Goal: Task Accomplishment & Management: Complete application form

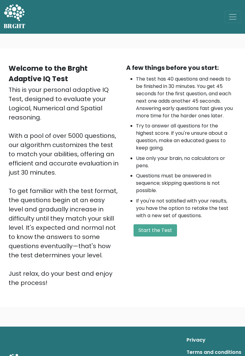
click at [152, 228] on button "Start the Test" at bounding box center [156, 230] width 44 height 12
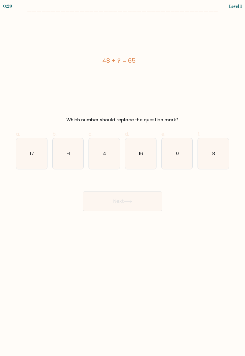
click at [34, 150] on icon "17" at bounding box center [31, 153] width 31 height 31
click at [123, 178] on input "a. 17" at bounding box center [123, 180] width 0 height 4
radio input "true"
click at [131, 208] on button "Next" at bounding box center [123, 202] width 80 height 20
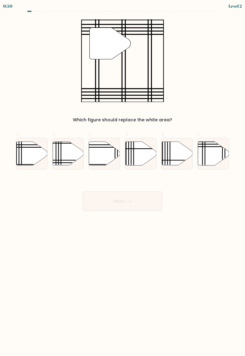
click at [211, 152] on icon at bounding box center [213, 154] width 31 height 24
click at [123, 178] on input "f." at bounding box center [123, 180] width 0 height 4
radio input "true"
click at [147, 198] on button "Next" at bounding box center [123, 202] width 80 height 20
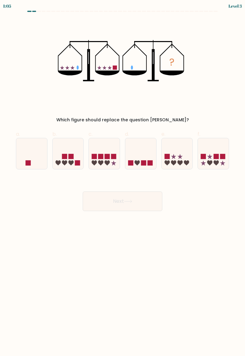
click at [36, 153] on icon at bounding box center [31, 153] width 31 height 25
click at [123, 178] on input "a." at bounding box center [123, 180] width 0 height 4
radio input "true"
click at [143, 208] on button "Next" at bounding box center [123, 202] width 80 height 20
click at [149, 197] on button "Next" at bounding box center [123, 202] width 80 height 20
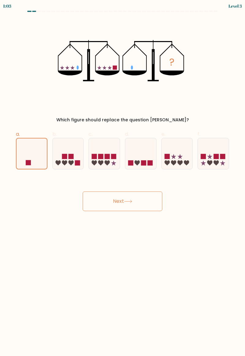
click at [137, 202] on button "Next" at bounding box center [123, 202] width 80 height 20
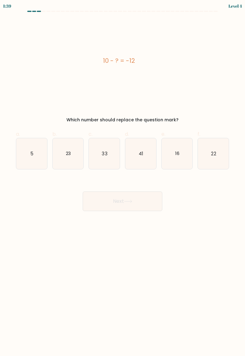
click at [214, 151] on text "22" at bounding box center [214, 153] width 5 height 6
click at [123, 178] on input "f. 22" at bounding box center [123, 180] width 0 height 4
radio input "true"
click at [146, 200] on button "Next" at bounding box center [123, 202] width 80 height 20
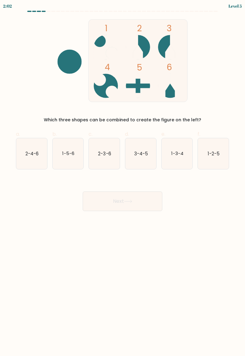
click at [107, 146] on icon "2-3-6" at bounding box center [104, 153] width 31 height 31
click at [123, 178] on input "c. 2-3-6" at bounding box center [123, 180] width 0 height 4
radio input "true"
click at [125, 203] on button "Next" at bounding box center [123, 202] width 80 height 20
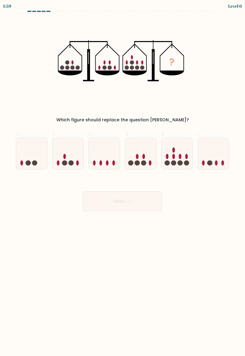
click at [142, 194] on button "Next" at bounding box center [123, 202] width 80 height 20
click at [179, 158] on icon at bounding box center [177, 153] width 31 height 25
click at [123, 178] on input "e." at bounding box center [123, 180] width 0 height 4
radio input "true"
click at [144, 203] on button "Next" at bounding box center [123, 202] width 80 height 20
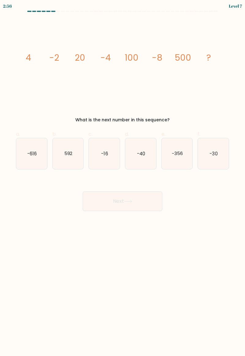
click at [208, 245] on body "2:56 Level 7" at bounding box center [122, 178] width 245 height 356
click at [108, 150] on icon "-16" at bounding box center [104, 153] width 31 height 31
click at [123, 178] on input "c. -16" at bounding box center [123, 180] width 0 height 4
radio input "true"
click at [128, 203] on icon at bounding box center [128, 201] width 8 height 3
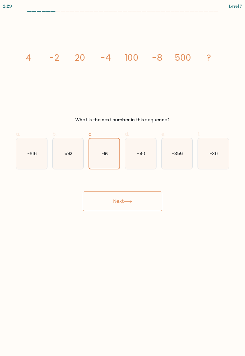
click at [143, 201] on button "Next" at bounding box center [123, 202] width 80 height 20
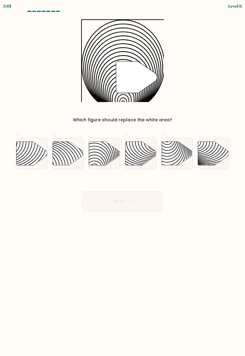
click at [119, 162] on icon at bounding box center [94, 142] width 62 height 62
click at [123, 178] on input "c." at bounding box center [123, 180] width 0 height 4
radio input "true"
click at [138, 205] on button "Next" at bounding box center [123, 202] width 80 height 20
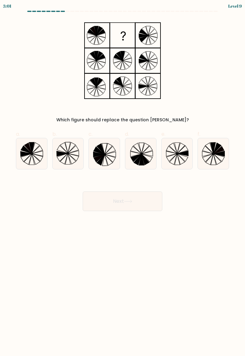
click at [70, 164] on icon at bounding box center [67, 159] width 5 height 11
click at [123, 178] on input "b." at bounding box center [123, 180] width 0 height 4
radio input "true"
click at [129, 198] on button "Next" at bounding box center [123, 202] width 80 height 20
